Goal: Information Seeking & Learning: Compare options

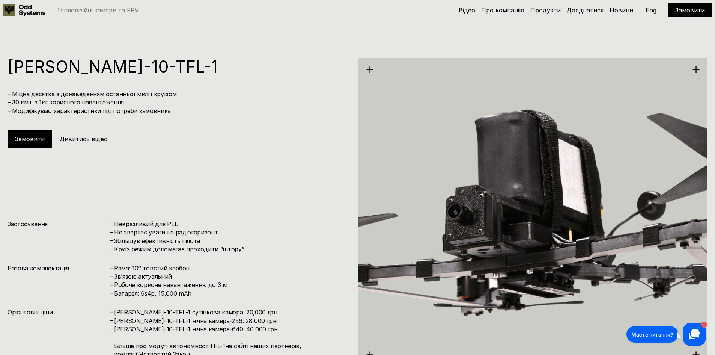
scroll to position [2877, 0]
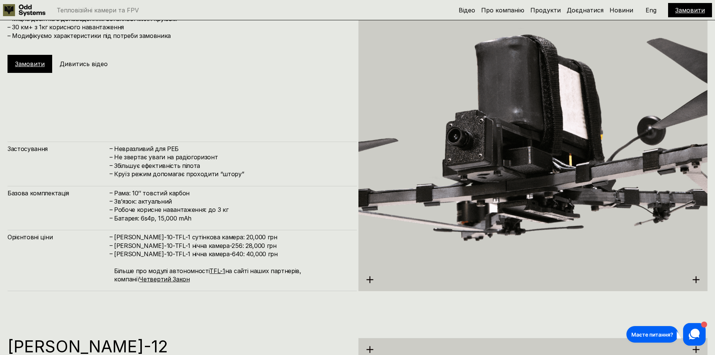
click at [215, 238] on h4 "[PERSON_NAME]-10-TFL-1 сутінкова камера: 20,000 грн" at bounding box center [231, 237] width 235 height 8
click at [207, 155] on h4 "Не звертає уваги на радіогоризонт" at bounding box center [231, 157] width 235 height 8
drag, startPoint x: 207, startPoint y: 155, endPoint x: 207, endPoint y: 164, distance: 8.3
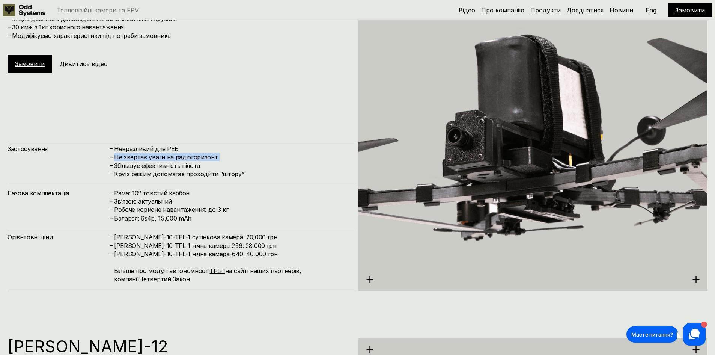
click at [207, 156] on h4 "Не звертає уваги на радіогоризонт" at bounding box center [231, 157] width 235 height 8
click at [207, 167] on h4 "Збільшує ефективність пілота" at bounding box center [231, 165] width 235 height 8
click at [206, 166] on h4 "Збільшує ефективність пілота" at bounding box center [231, 165] width 235 height 8
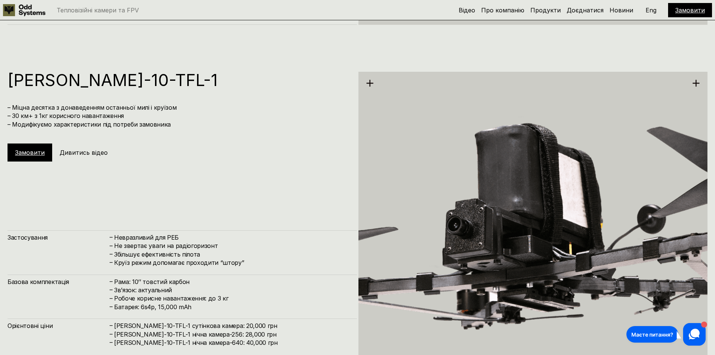
scroll to position [2764, 0]
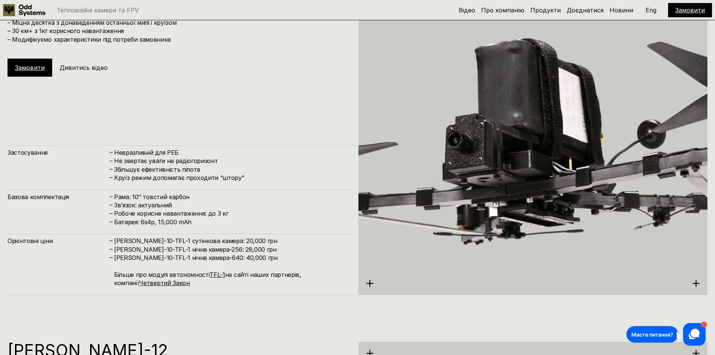
scroll to position [2914, 0]
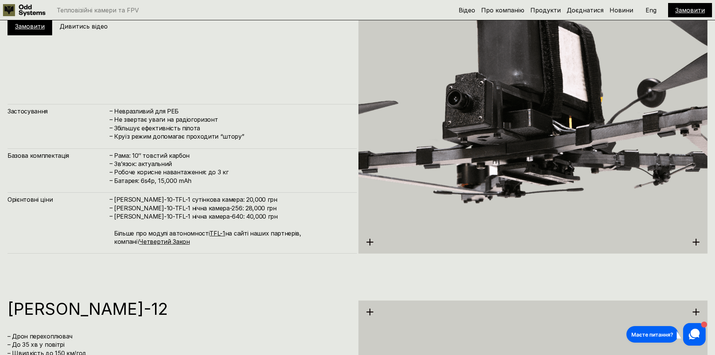
click at [209, 204] on h4 "[PERSON_NAME]-10-TFL-1 нічна камера-256: 28,000 грн" at bounding box center [231, 208] width 235 height 8
click at [207, 203] on h4 "[PERSON_NAME]-10-TFL-1 сутінкова камера: 20,000 грн" at bounding box center [231, 199] width 235 height 8
click at [215, 208] on h4 "[PERSON_NAME]-10-TFL-1 нічна камера-256: 28,000 грн" at bounding box center [231, 208] width 235 height 8
